Goal: Task Accomplishment & Management: Manage account settings

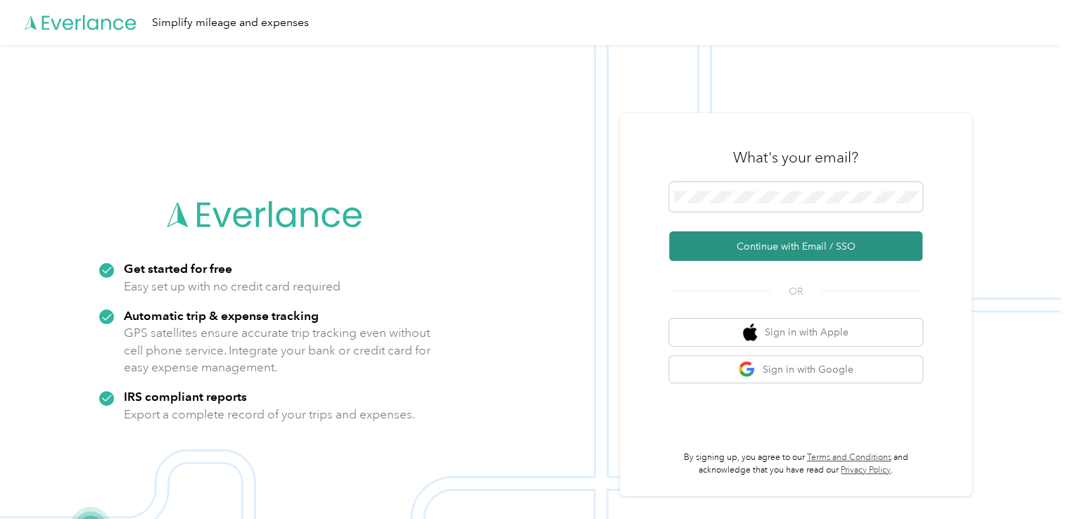
click at [755, 242] on button "Continue with Email / SSO" at bounding box center [795, 247] width 253 height 30
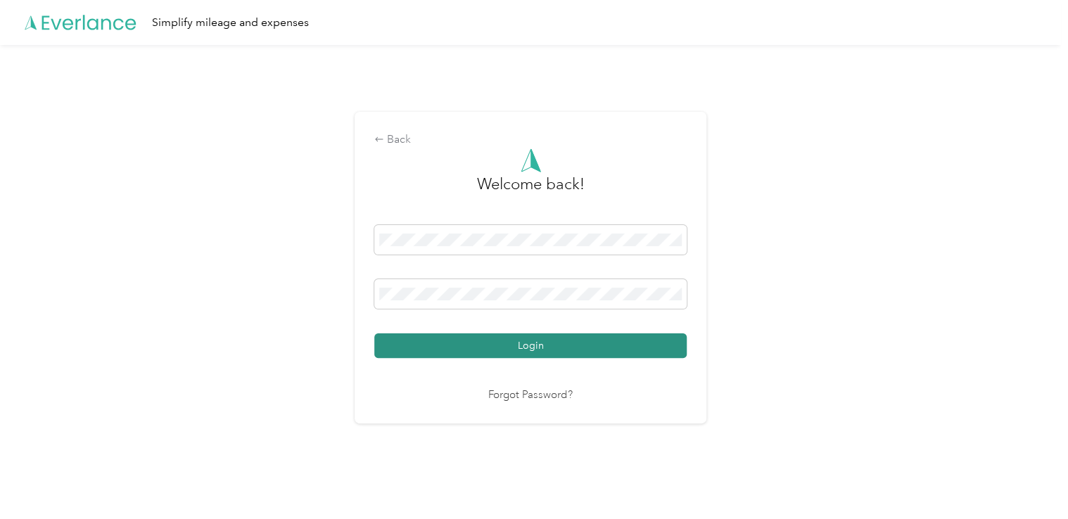
click at [490, 346] on button "Login" at bounding box center [530, 346] width 312 height 25
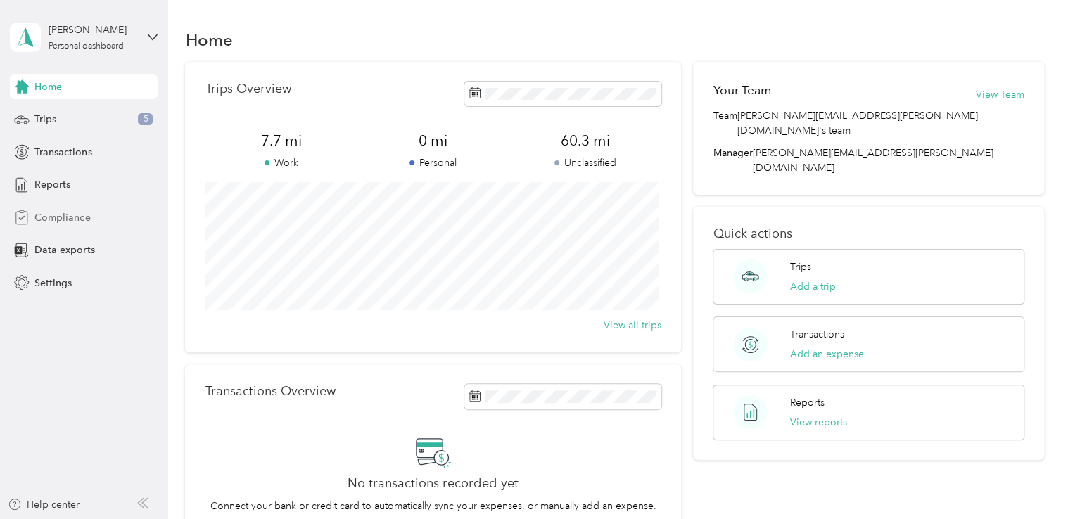
click at [74, 214] on span "Compliance" at bounding box center [62, 217] width 56 height 15
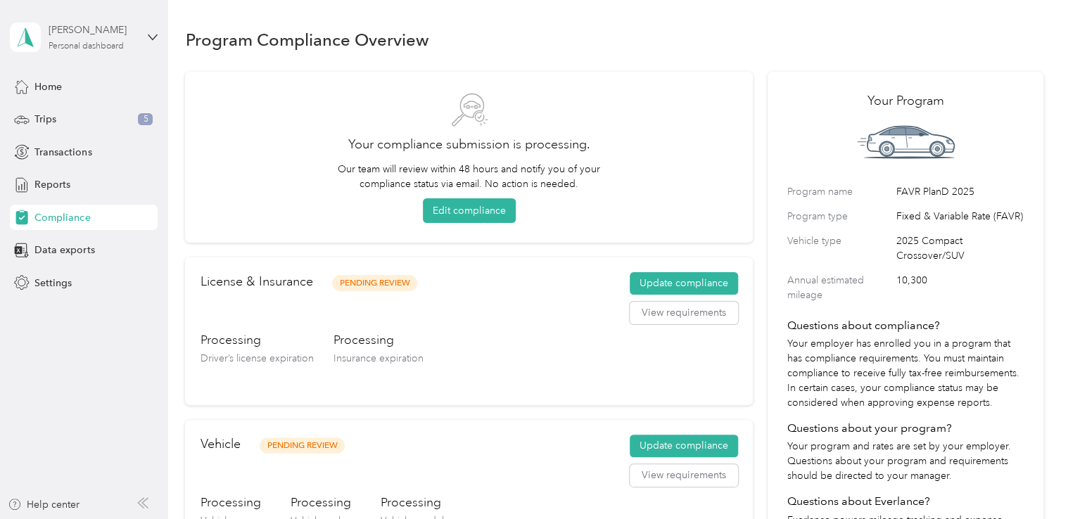
click at [132, 43] on div "[PERSON_NAME] Personal dashboard" at bounding box center [93, 37] width 88 height 28
click at [62, 122] on div "You’re signed in as [EMAIL_ADDRESS][DOMAIN_NAME] Log out" at bounding box center [159, 98] width 296 height 80
